Goal: Task Accomplishment & Management: Use online tool/utility

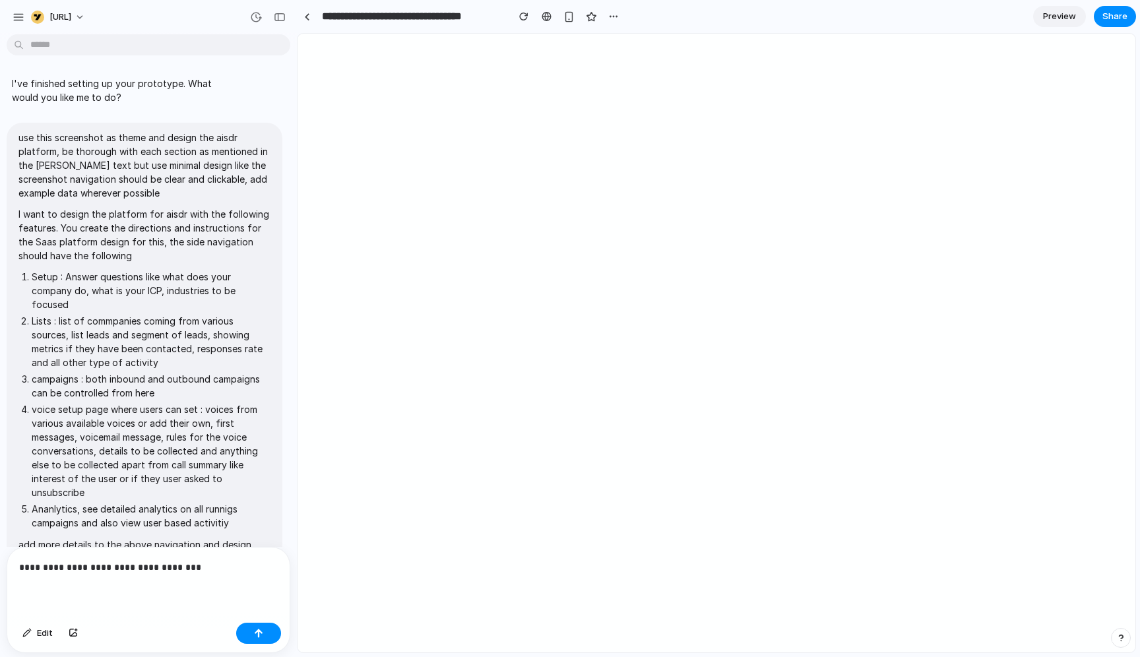
select select "***"
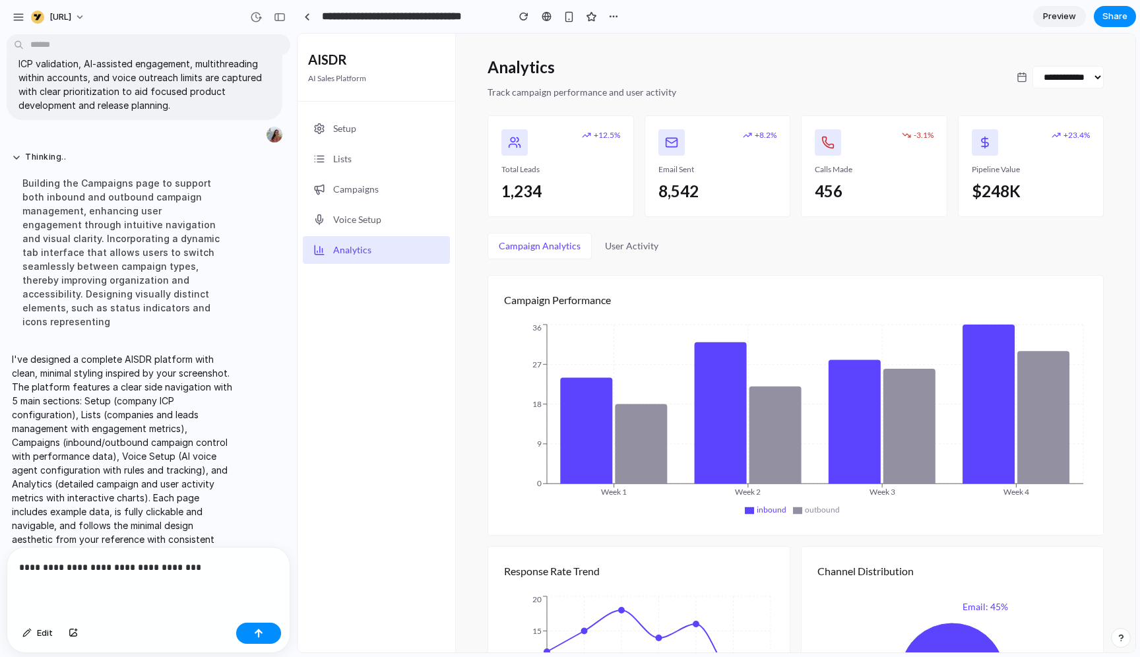
scroll to position [143, 0]
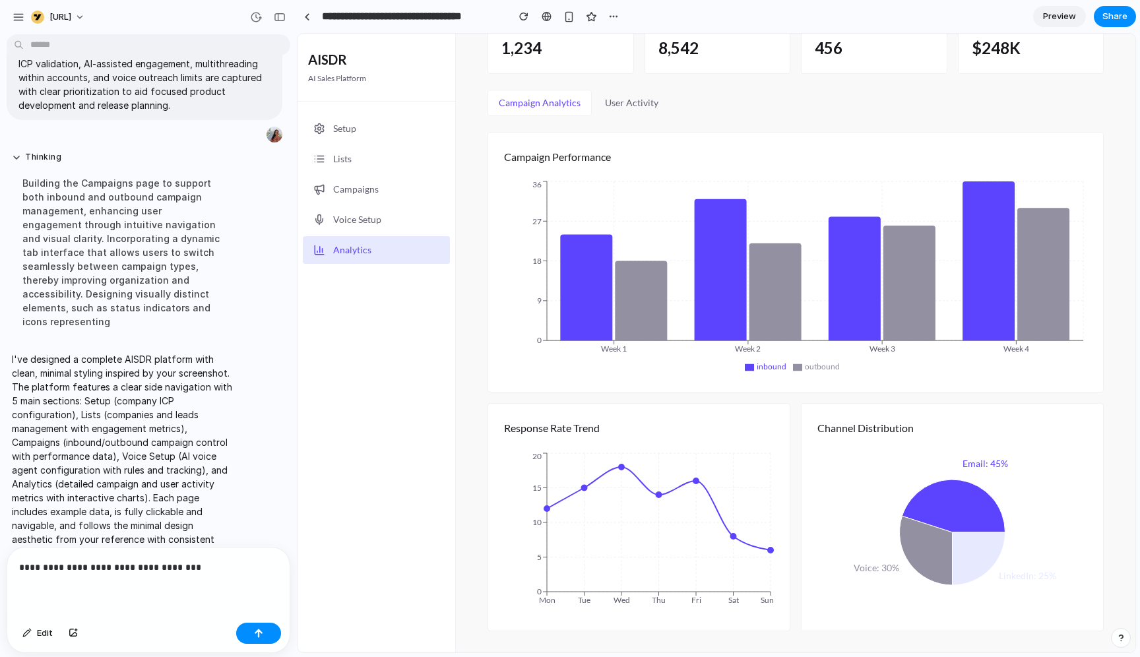
click at [7, 21] on div "[URL]" at bounding box center [148, 16] width 297 height 32
click at [9, 21] on div "[URL]" at bounding box center [148, 16] width 297 height 32
click at [16, 18] on div "button" at bounding box center [19, 17] width 12 height 12
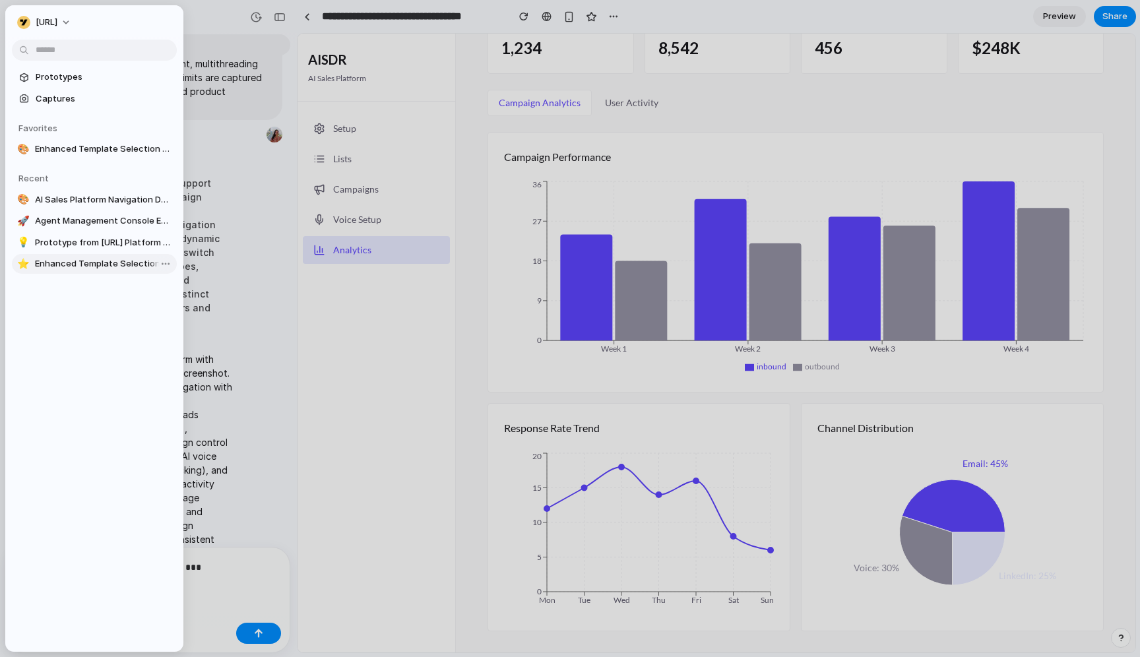
click at [69, 265] on span "Enhanced Template Selection Modal" at bounding box center [103, 263] width 137 height 13
type input "**********"
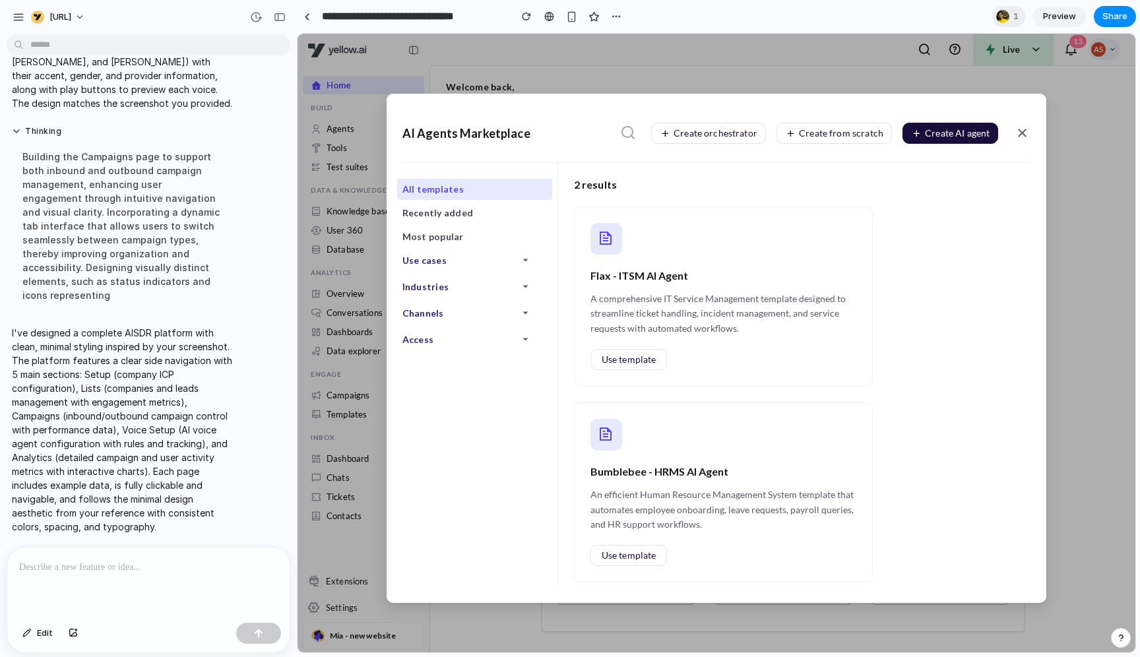
click at [102, 593] on div at bounding box center [148, 582] width 282 height 70
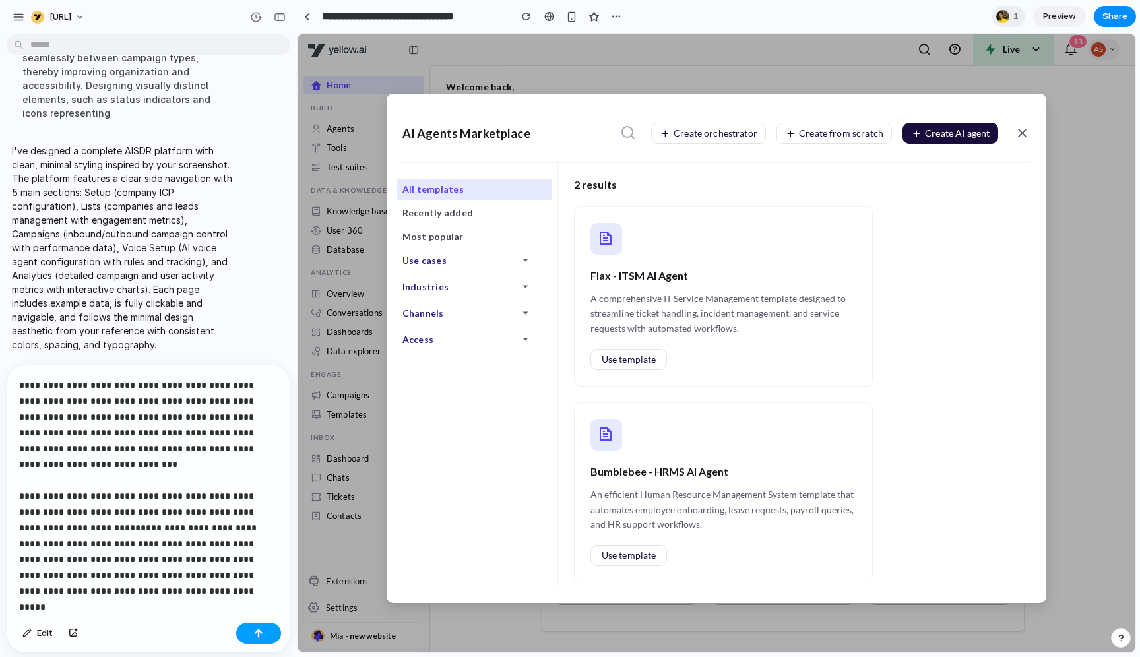
click at [248, 637] on button "button" at bounding box center [258, 633] width 45 height 21
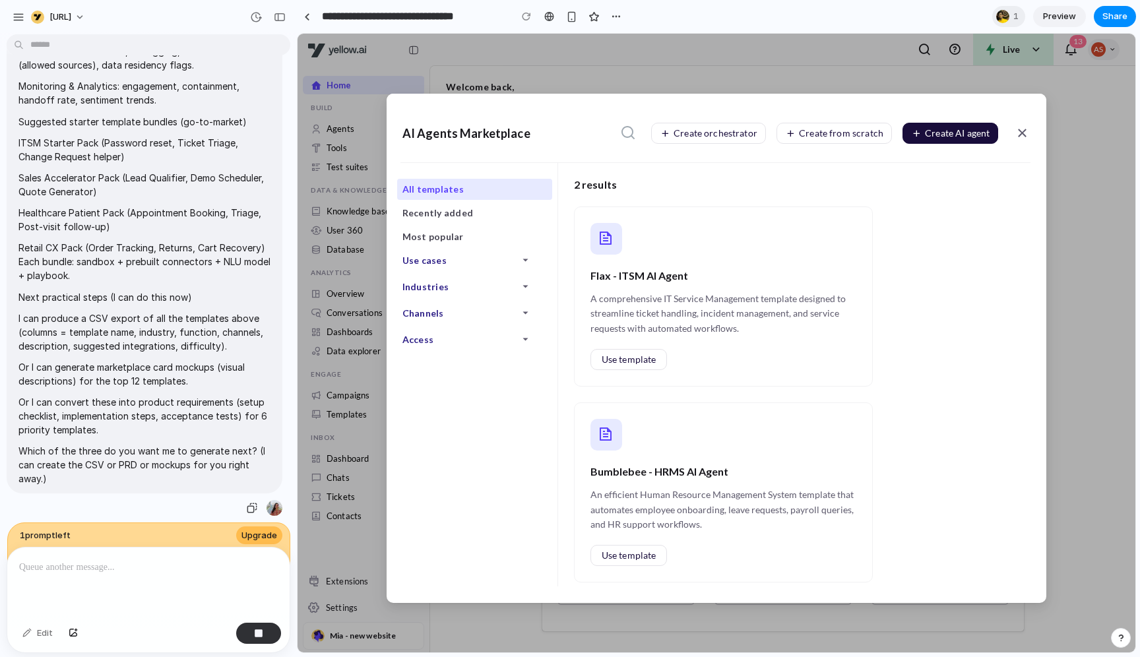
scroll to position [9123, 0]
click at [222, 559] on p at bounding box center [148, 567] width 259 height 16
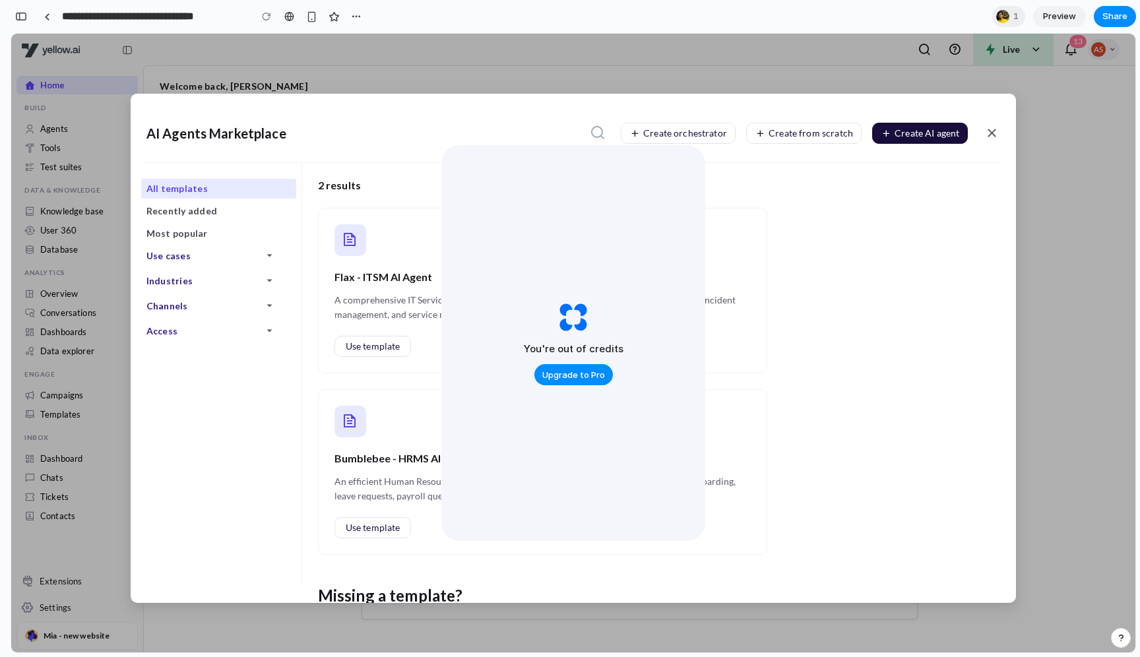
scroll to position [16689, 0]
click at [576, 371] on span "Upgrade to Pro" at bounding box center [573, 375] width 63 height 13
click at [1021, 78] on div "AI Agents Marketplace Create orchestrator Create from scratch Create AI agent A…" at bounding box center [573, 343] width 1124 height 619
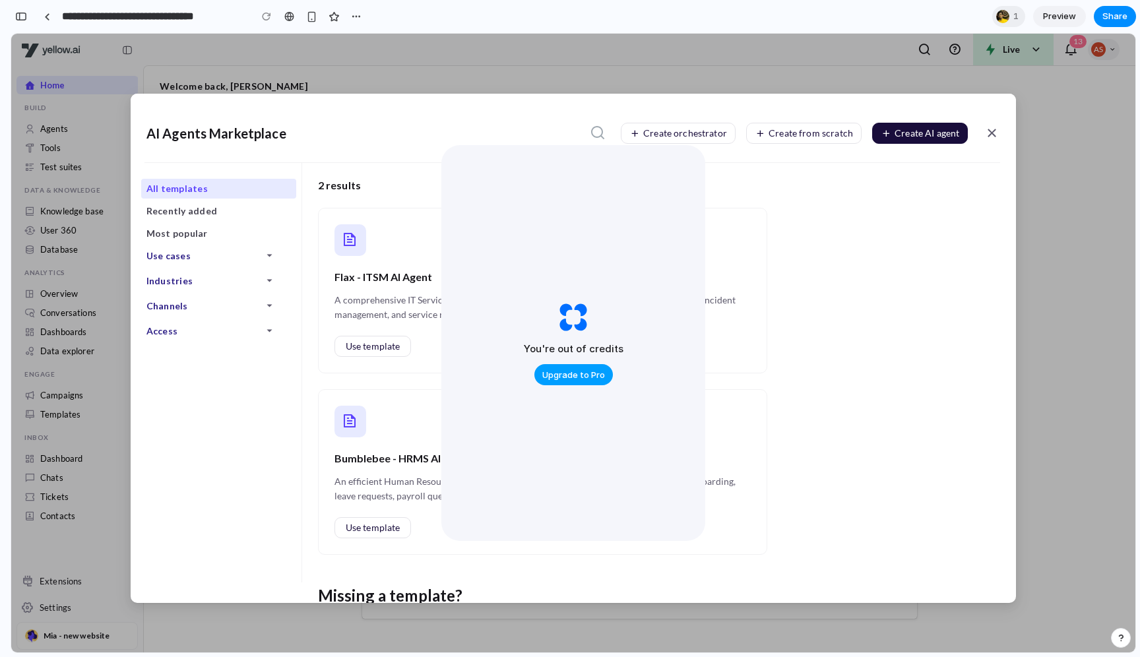
click at [586, 369] on span "Upgrade to Pro" at bounding box center [573, 375] width 63 height 13
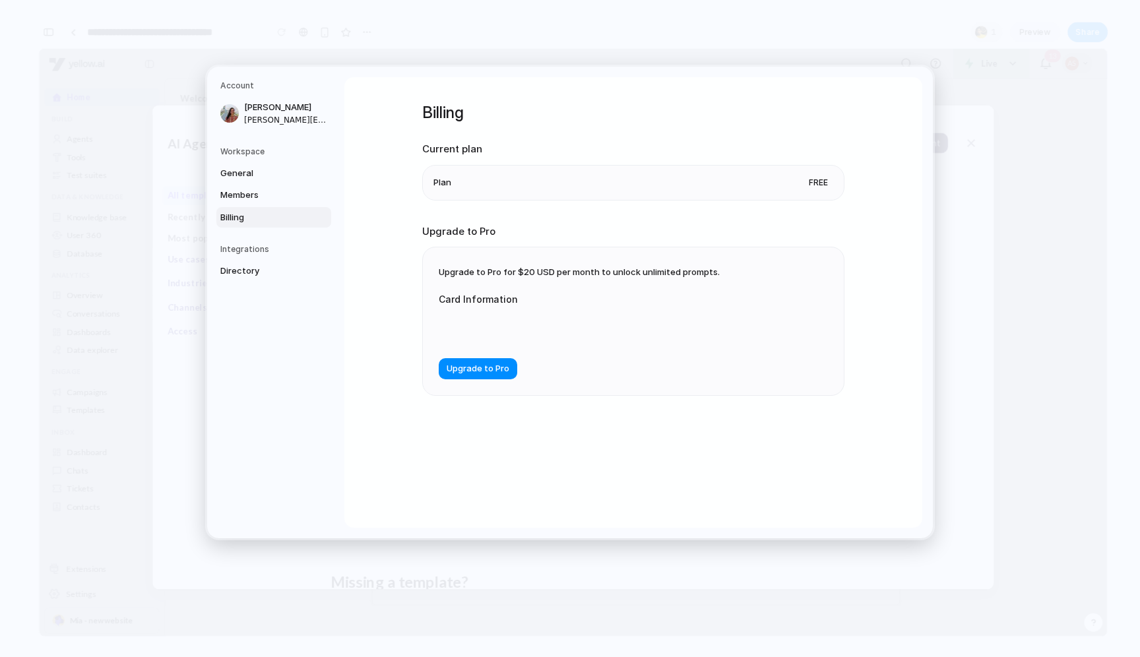
click at [909, 189] on div "Billing Current plan Plan Free Upgrade to Pro Upgrade to Pro for $20 USD per mo…" at bounding box center [633, 302] width 578 height 450
click at [925, 114] on div "Account [PERSON_NAME] [PERSON_NAME][EMAIL_ADDRESS] Workspace General Members Bi…" at bounding box center [570, 303] width 726 height 472
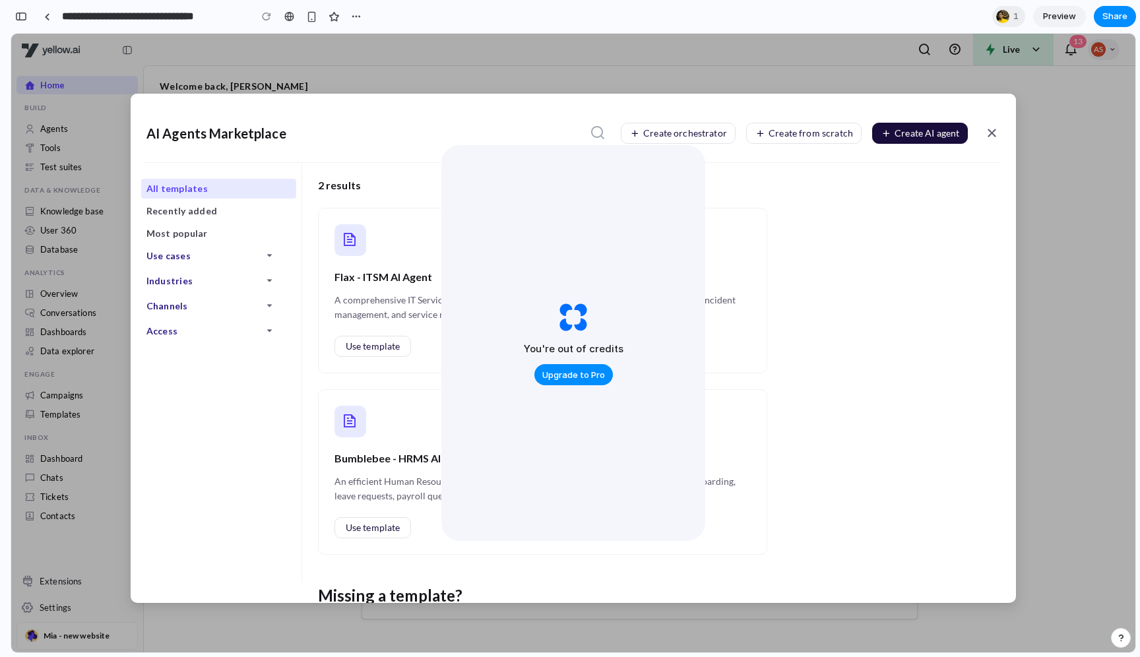
click at [868, 270] on div "Flax - ITSM AI Agent A comprehensive IT Service Management template designed to…" at bounding box center [659, 381] width 698 height 347
click at [869, 270] on div "Flax - ITSM AI Agent A comprehensive IT Service Management template designed to…" at bounding box center [659, 381] width 698 height 347
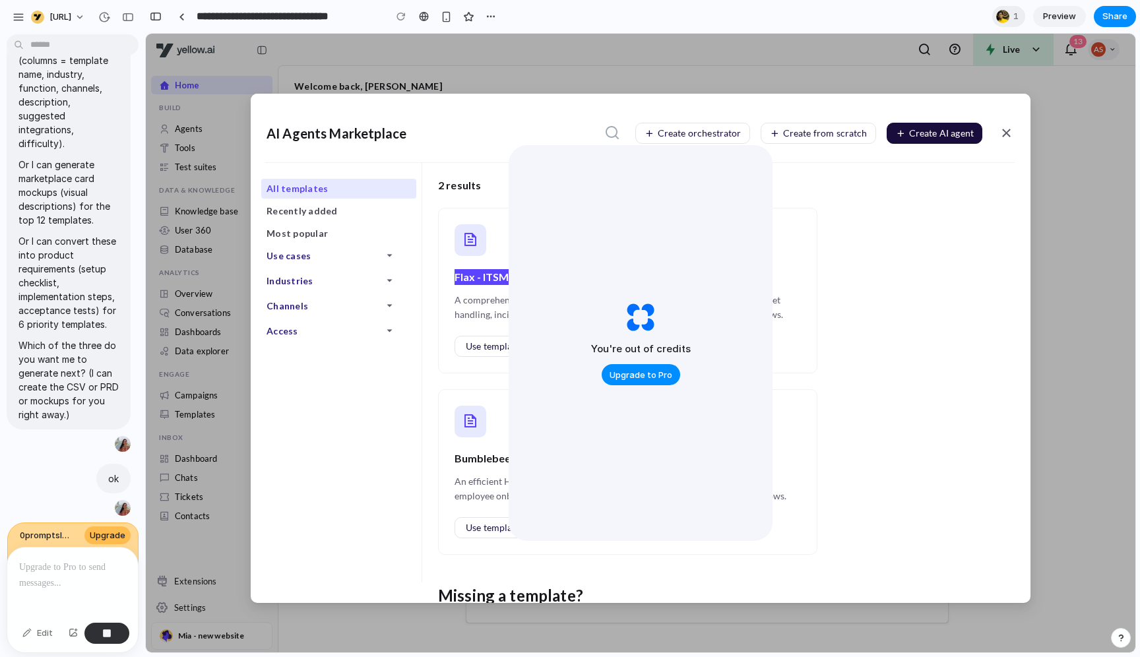
click at [63, 571] on p at bounding box center [72, 567] width 107 height 16
click at [112, 485] on div "ok" at bounding box center [113, 479] width 34 height 30
click at [119, 470] on div "ok" at bounding box center [113, 479] width 34 height 30
click at [84, 402] on p "Which of the three do you want me to generate next? (I can create the CSV or PR…" at bounding box center [68, 379] width 100 height 83
click at [102, 439] on div "button" at bounding box center [100, 444] width 11 height 11
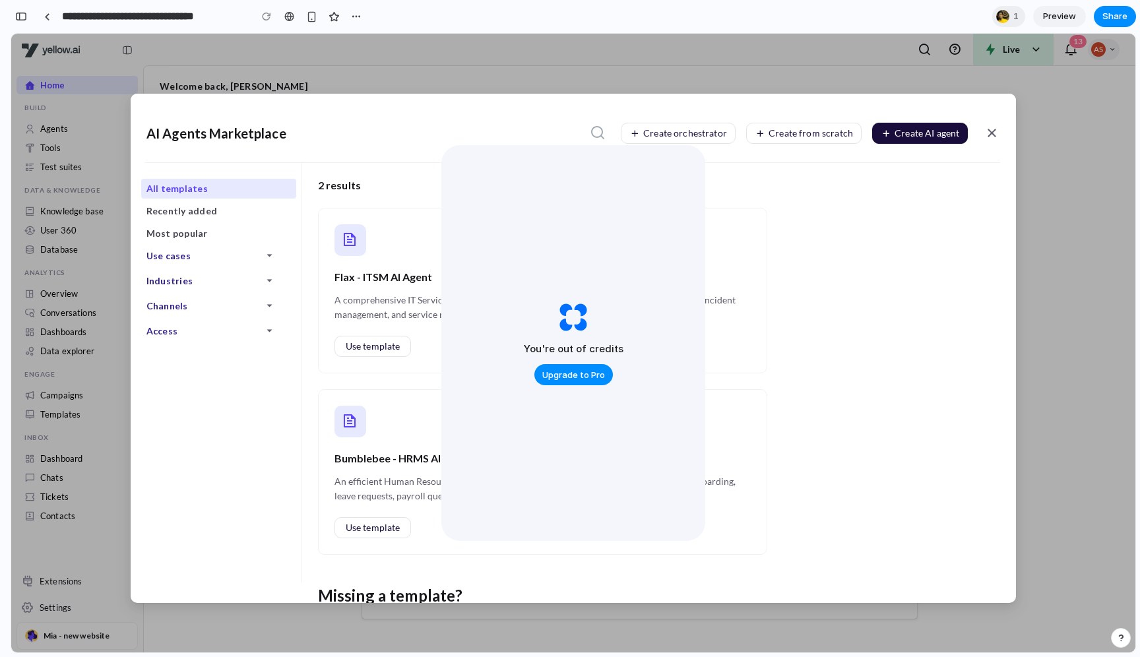
click at [713, 169] on div "2 results Flax - ITSM AI Agent A comprehensive IT Service Management template d…" at bounding box center [659, 383] width 714 height 441
click at [745, 222] on div "Flax - ITSM AI Agent A comprehensive IT Service Management template designed to…" at bounding box center [543, 291] width 450 height 166
